Goal: Task Accomplishment & Management: Manage account settings

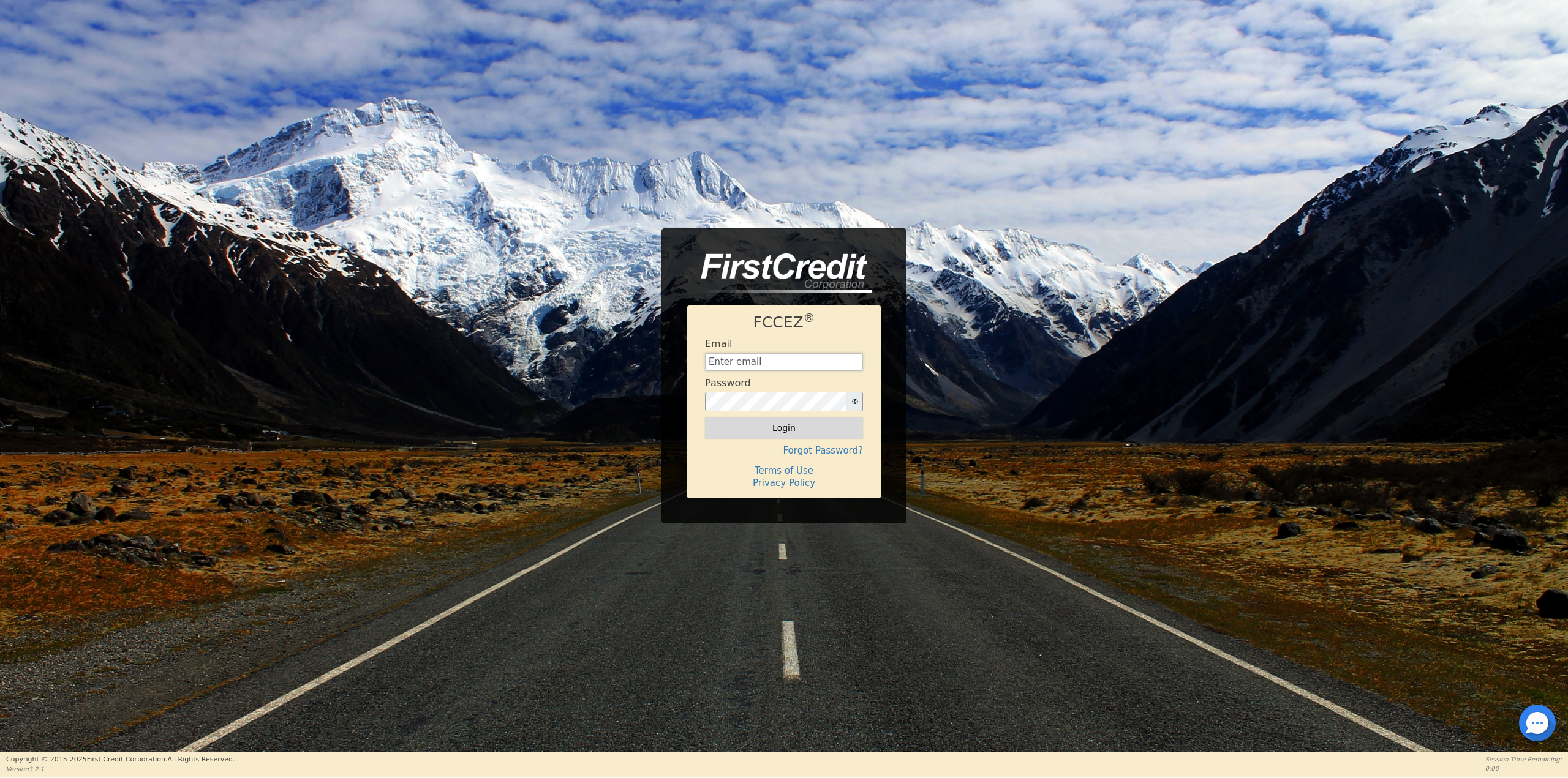
type input "[EMAIL_ADDRESS][DOMAIN_NAME]"
click at [813, 425] on button "Login" at bounding box center [784, 428] width 158 height 21
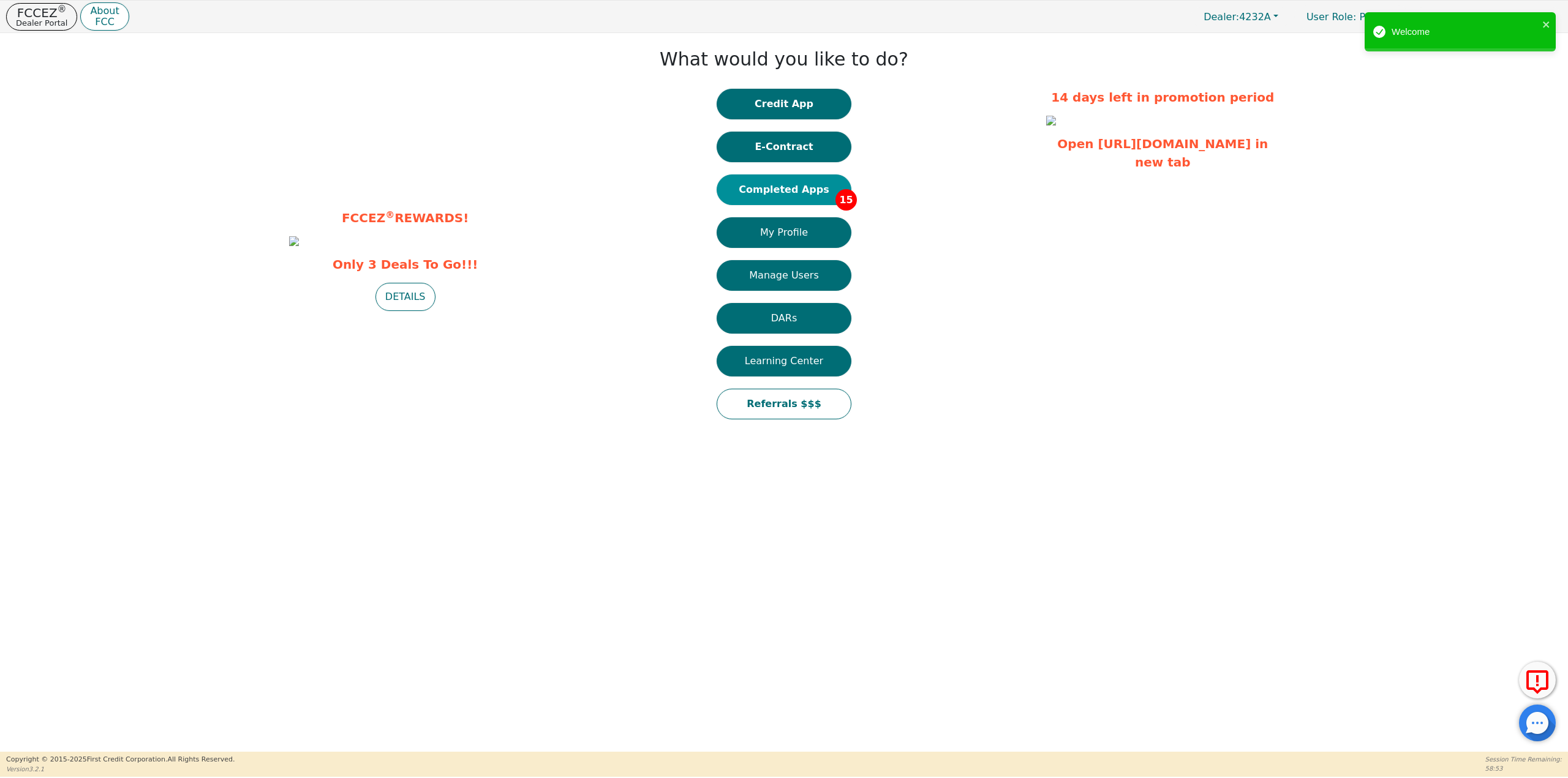
click at [798, 181] on button "Completed Apps 15" at bounding box center [784, 190] width 135 height 30
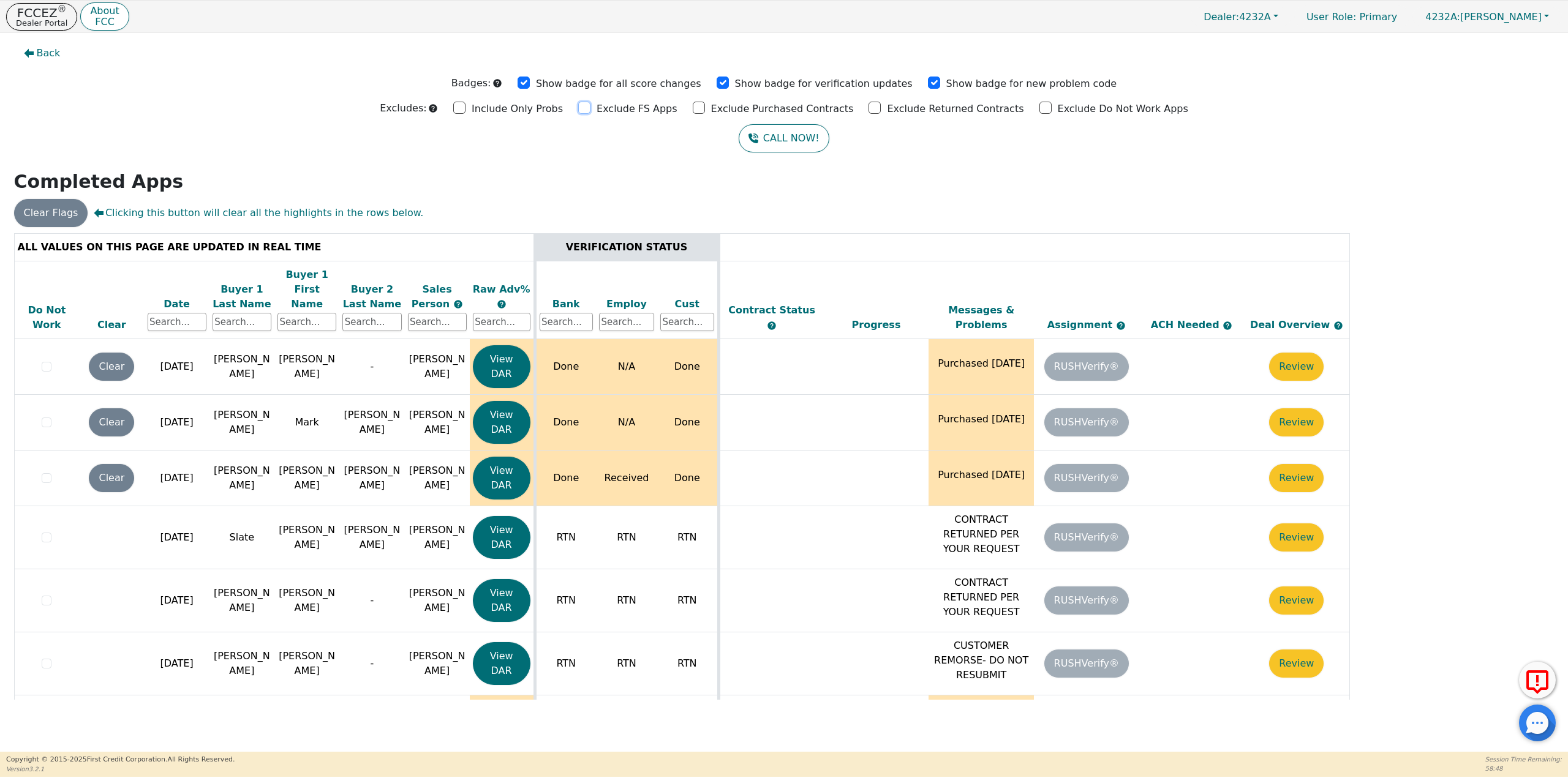
click at [591, 108] on input "Exclude FS Apps" at bounding box center [584, 108] width 12 height 12
checkbox input "true"
click at [704, 108] on input "Exclude Purchased Contracts" at bounding box center [699, 108] width 12 height 12
checkbox input "true"
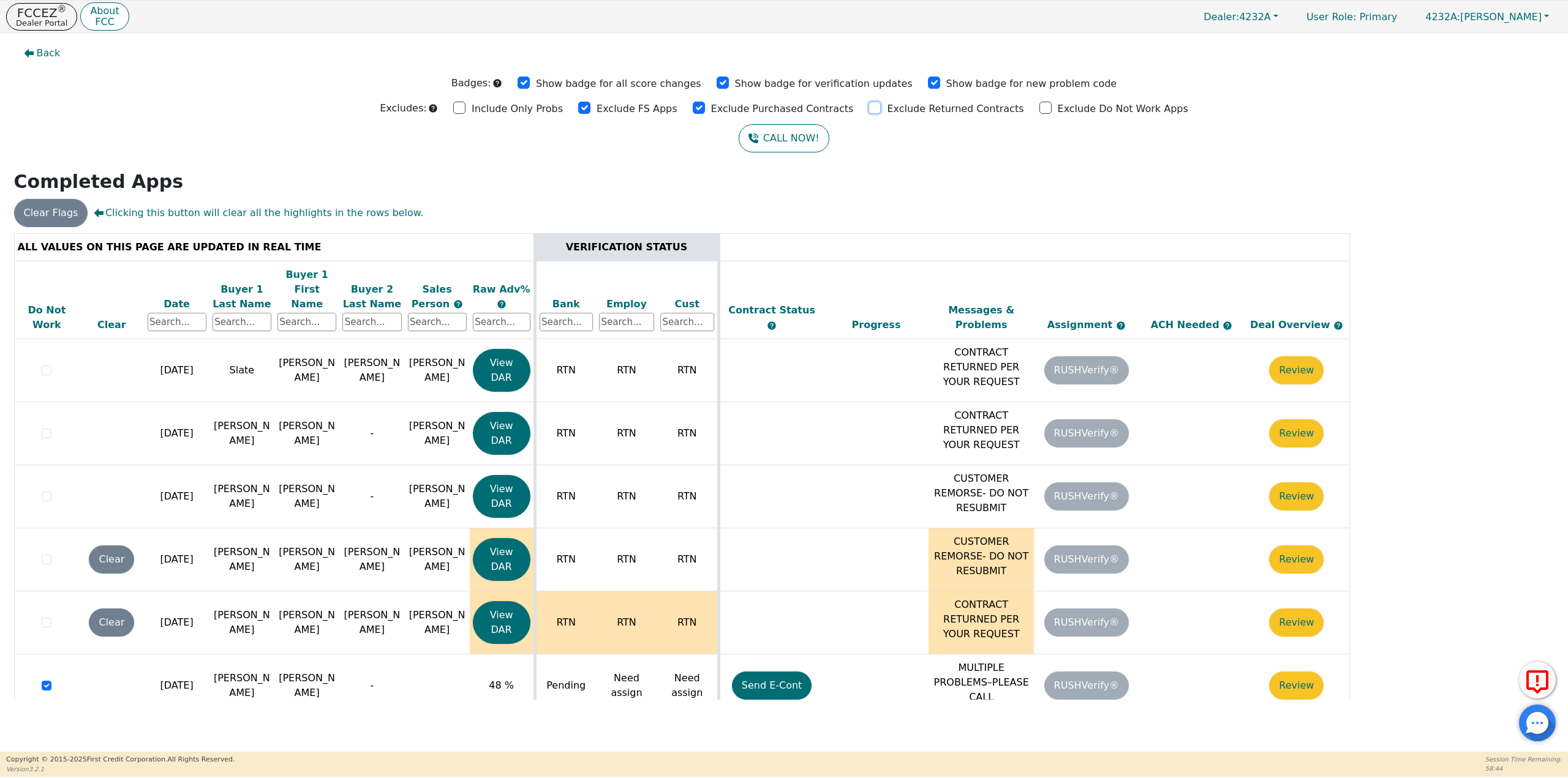
click at [868, 109] on input "Exclude Returned Contracts" at bounding box center [874, 108] width 12 height 12
checkbox input "true"
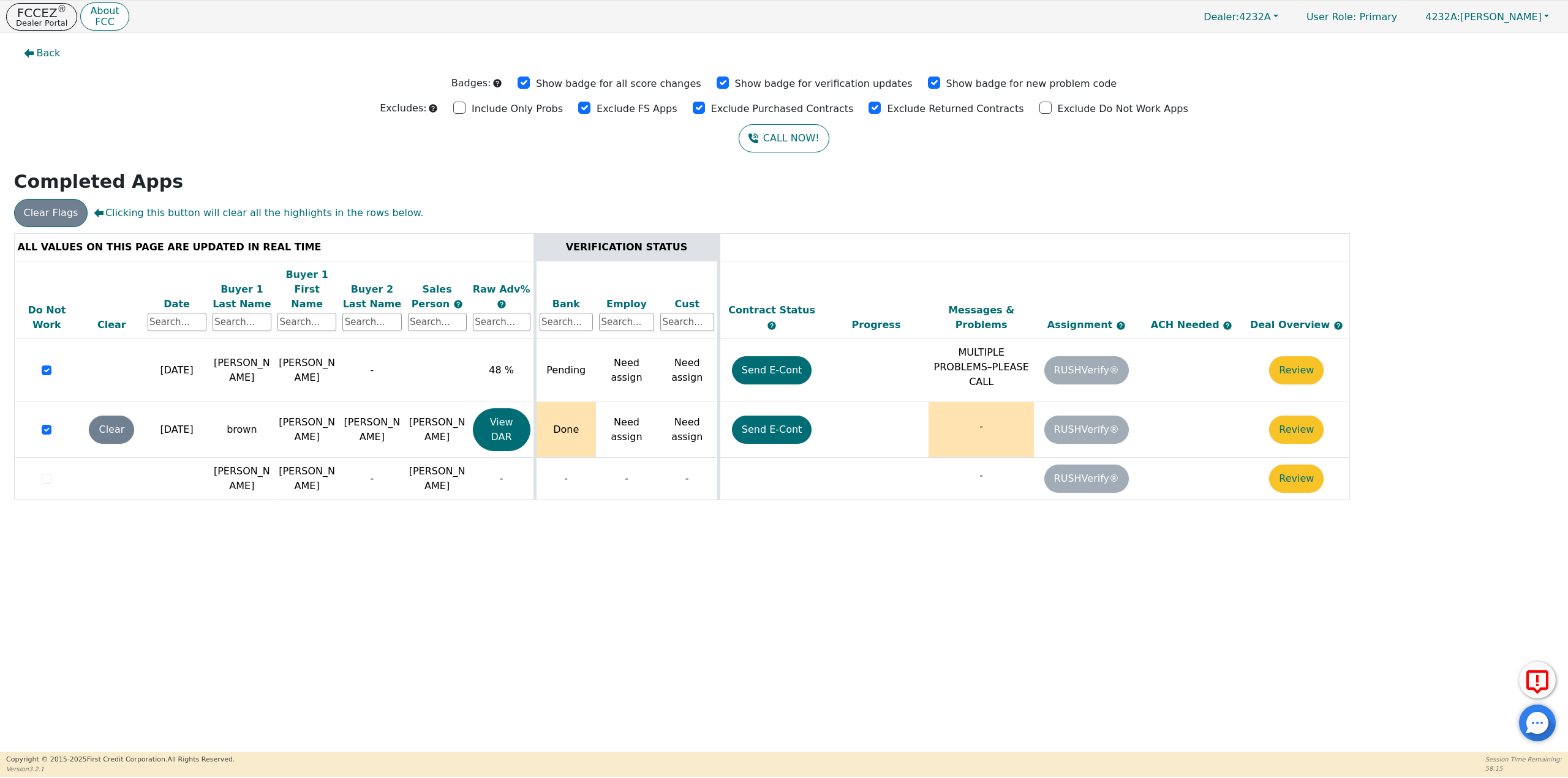
click at [48, 221] on button "Clear Flags" at bounding box center [51, 213] width 74 height 28
